Goal: Find specific page/section: Find specific page/section

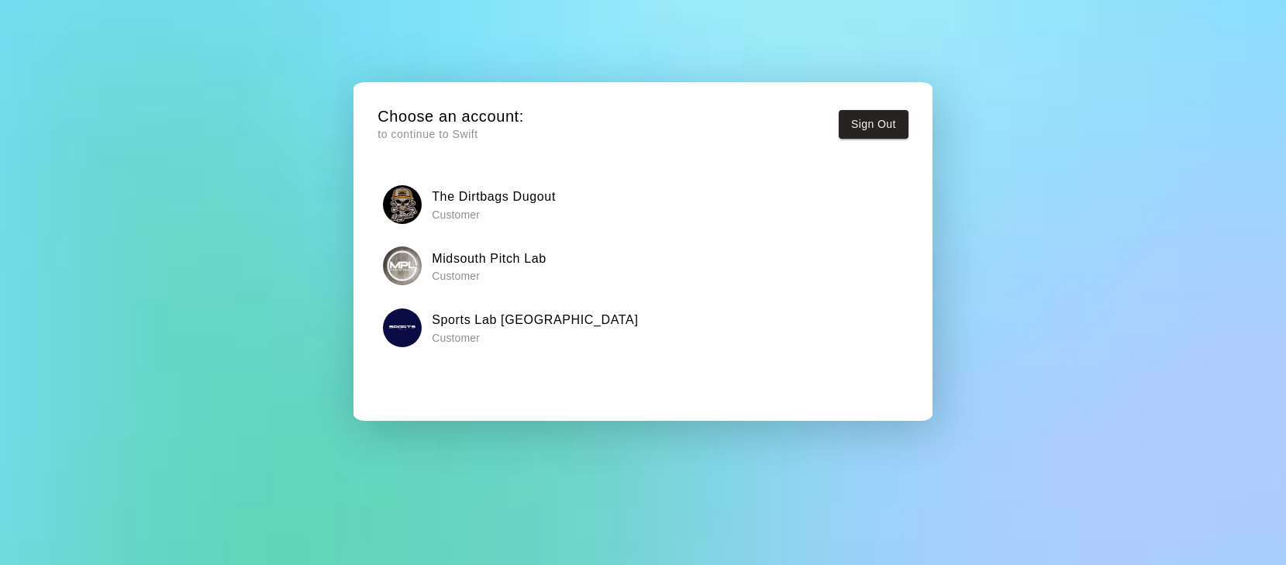
click at [467, 273] on p "Customer" at bounding box center [489, 276] width 115 height 16
click at [539, 218] on p "Customer" at bounding box center [494, 215] width 124 height 16
